Goal: Task Accomplishment & Management: Use online tool/utility

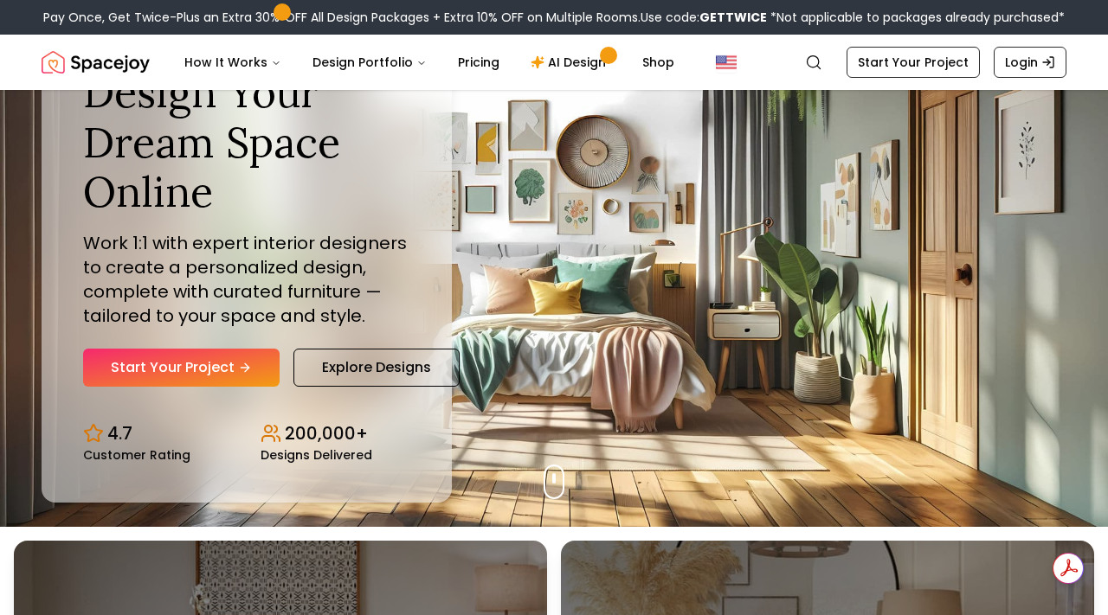
click at [3, 16] on div "Pay Once, Get Twice-Plus an Extra 30% OFF All Design Packages + Extra 10% OFF o…" at bounding box center [554, 17] width 1108 height 35
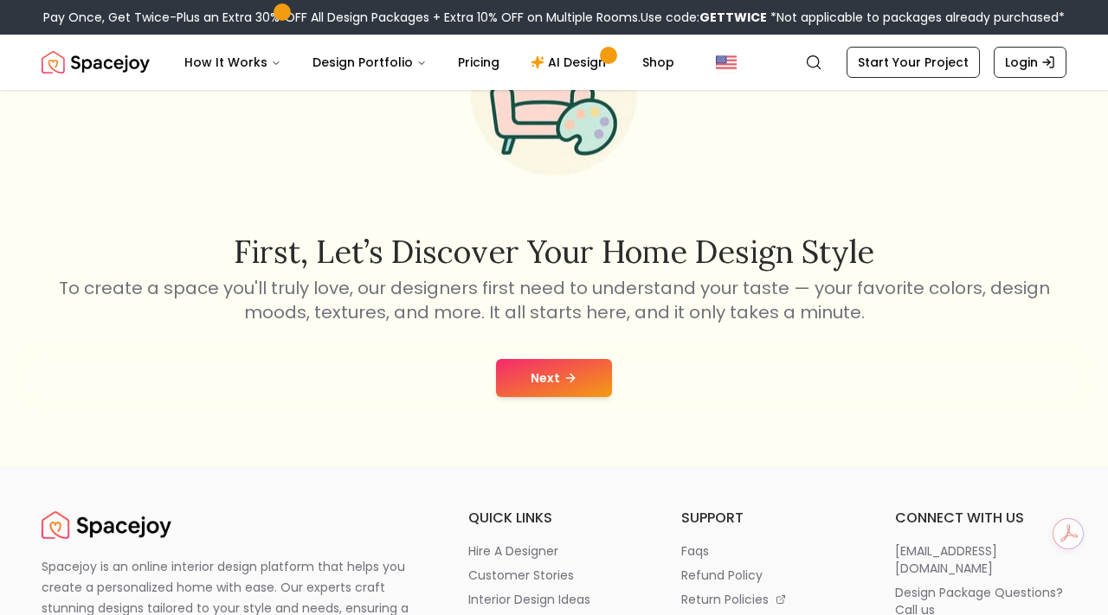
click at [565, 390] on button "Next" at bounding box center [554, 378] width 116 height 38
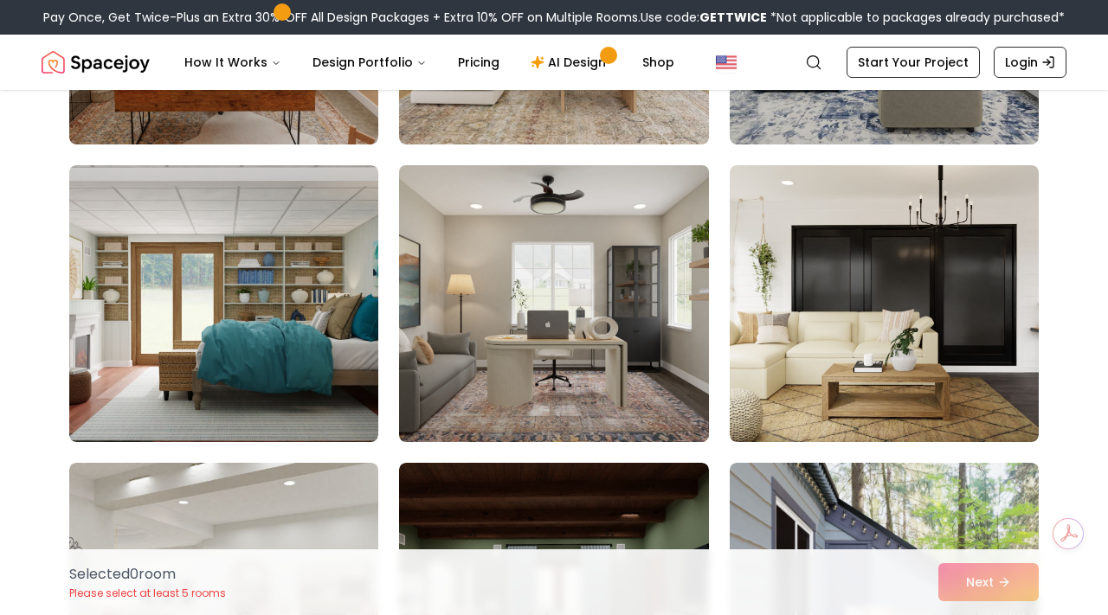
scroll to position [666, 0]
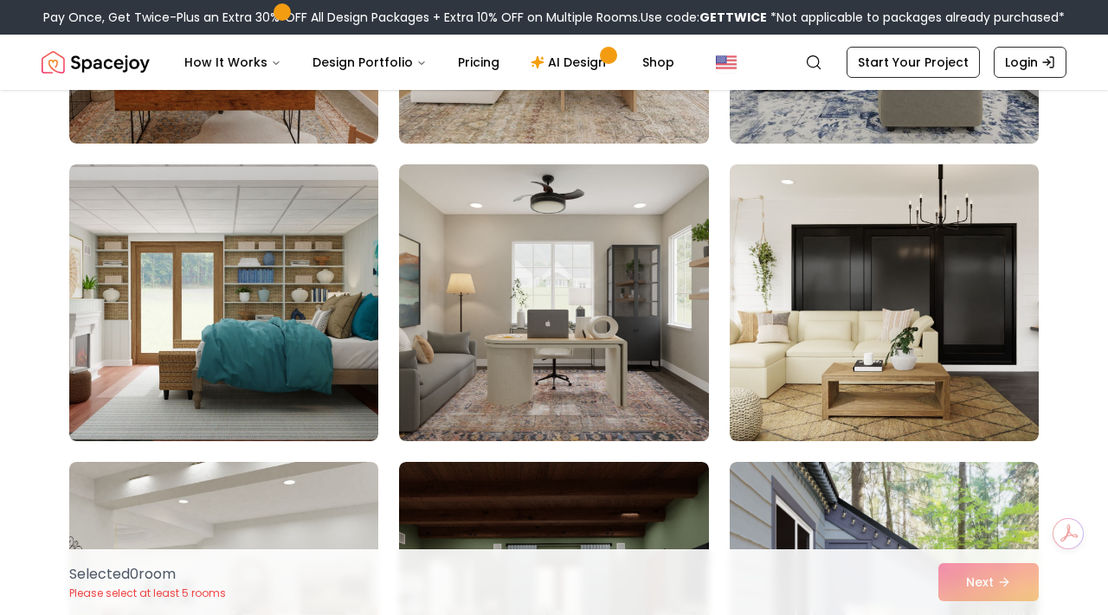
click at [596, 275] on img at bounding box center [553, 302] width 325 height 291
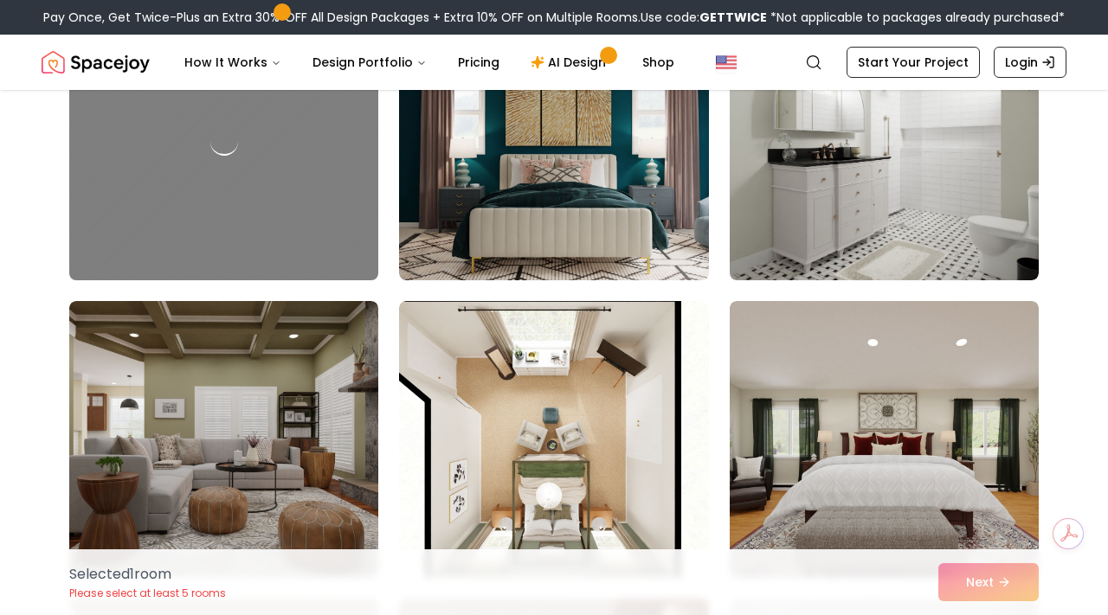
scroll to position [3391, 0]
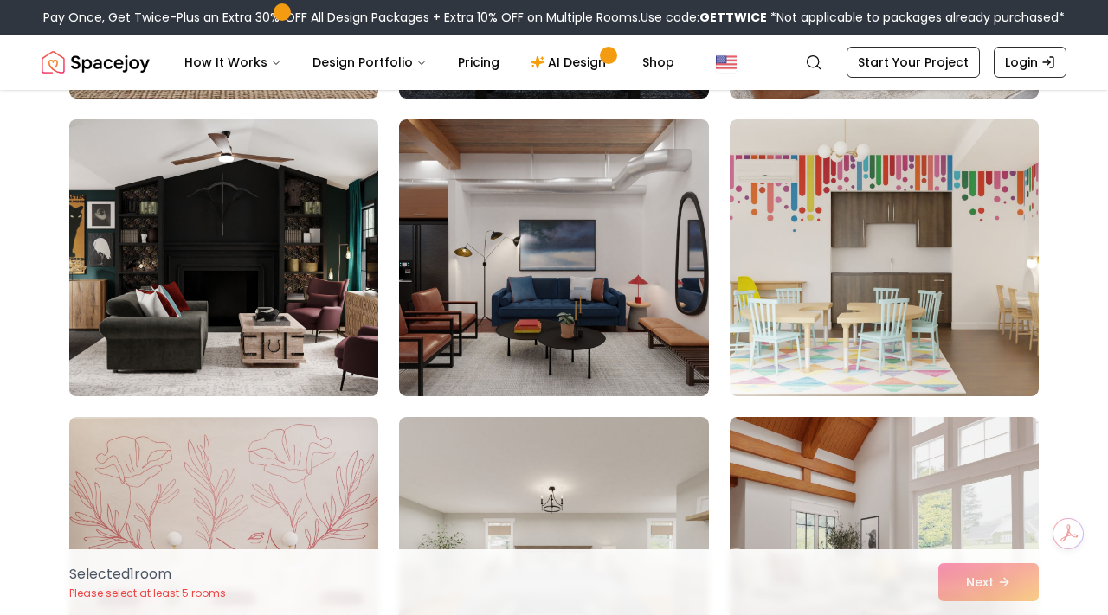
click at [280, 323] on img at bounding box center [223, 257] width 325 height 291
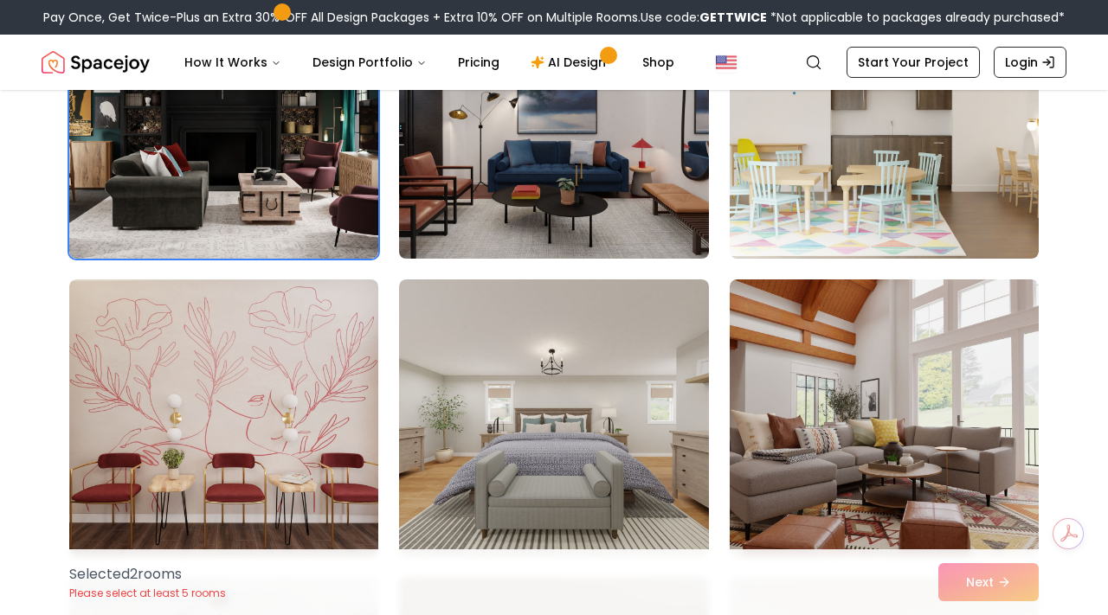
scroll to position [3496, 0]
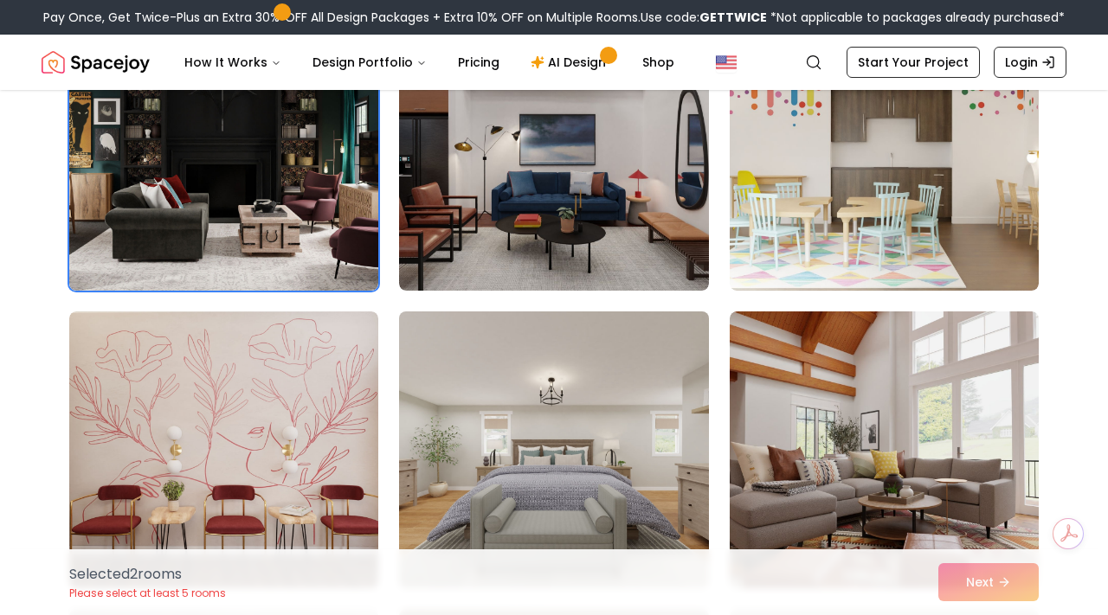
click at [563, 448] on img at bounding box center [553, 450] width 325 height 291
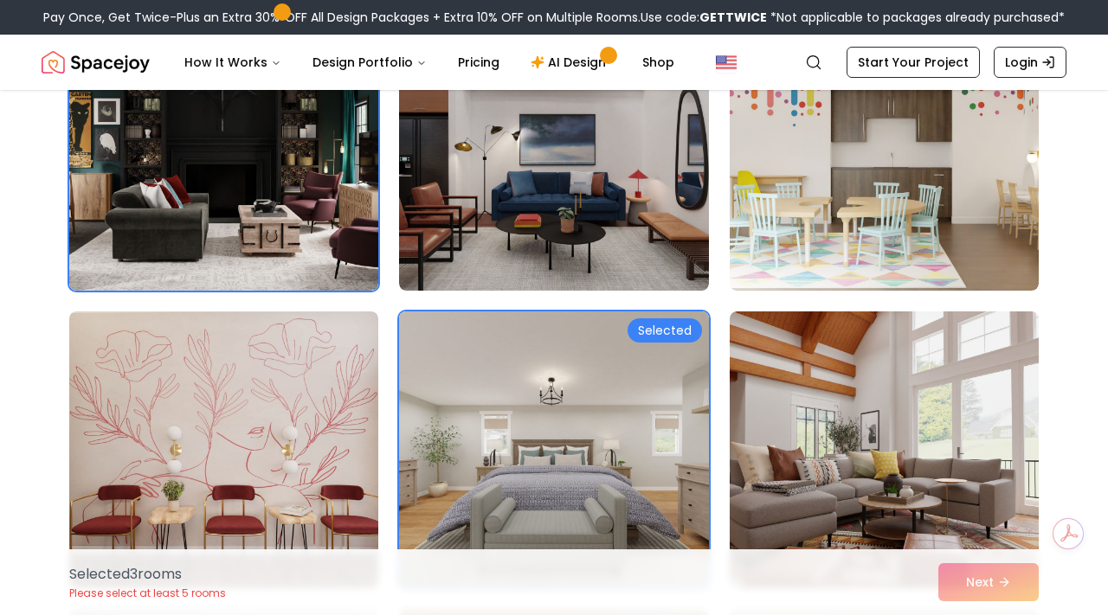
click at [563, 448] on img at bounding box center [553, 450] width 325 height 291
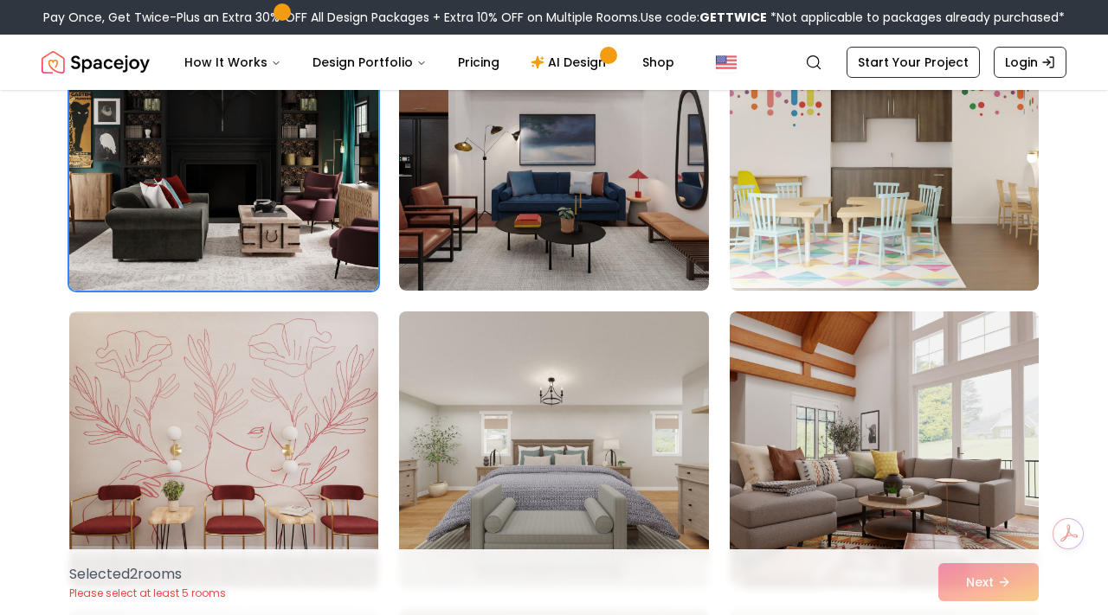
click at [563, 448] on img at bounding box center [553, 450] width 325 height 291
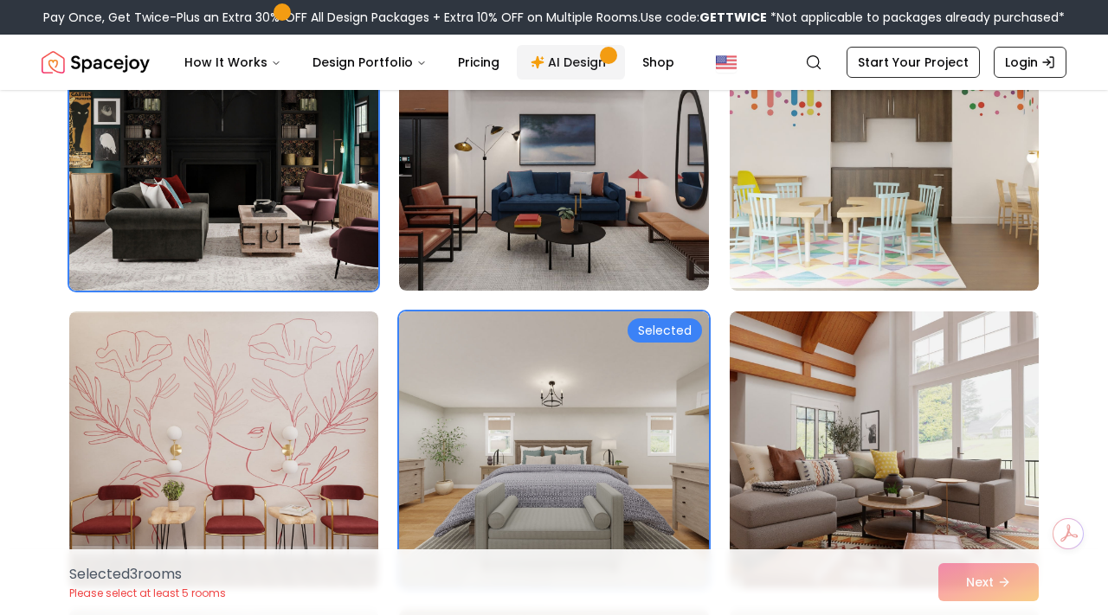
click at [564, 53] on link "AI Design" at bounding box center [571, 62] width 108 height 35
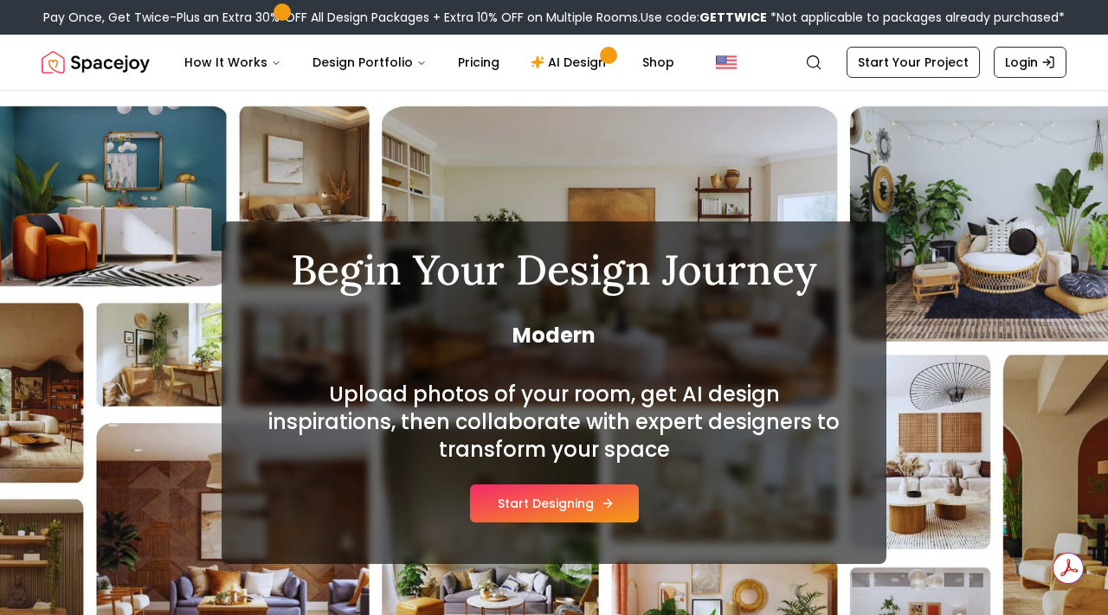
click at [524, 512] on button "Start Designing" at bounding box center [554, 504] width 169 height 38
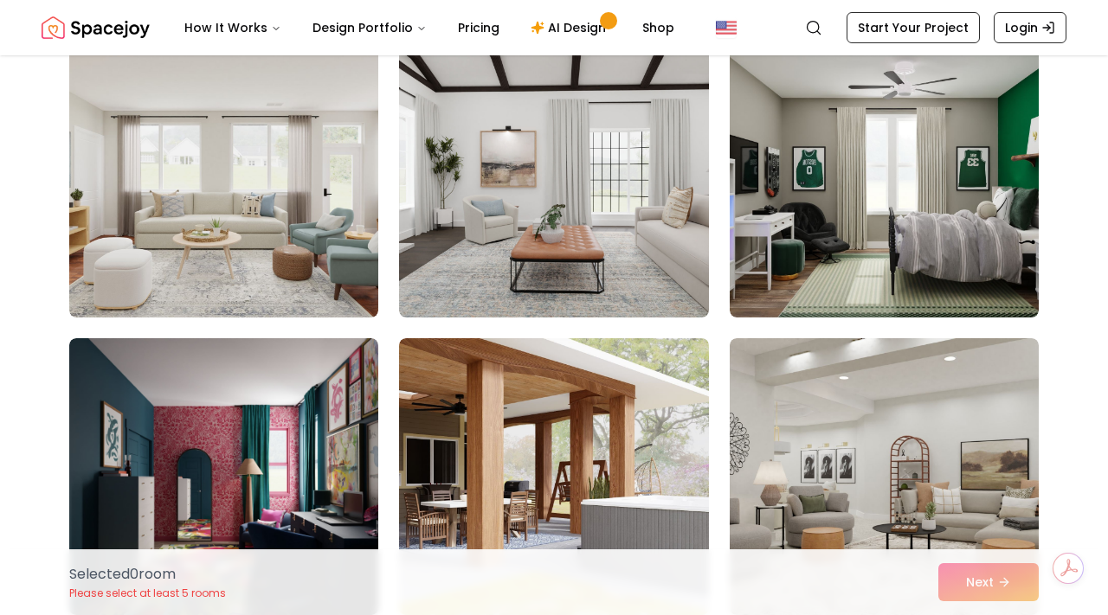
scroll to position [167, 0]
